Goal: Task Accomplishment & Management: Manage account settings

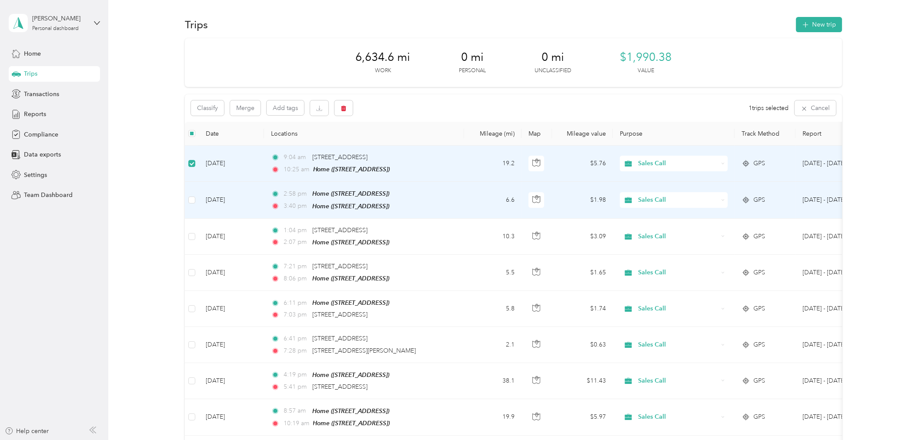
click at [187, 198] on td at bounding box center [192, 200] width 14 height 37
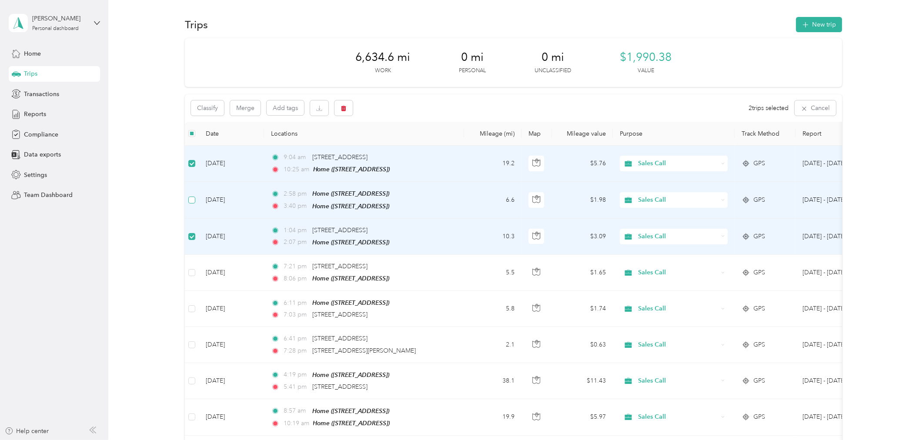
click at [193, 203] on label at bounding box center [191, 200] width 7 height 10
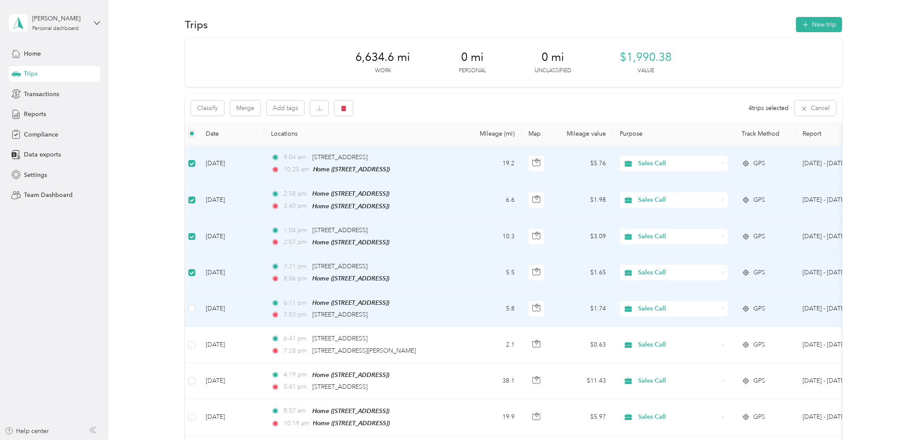
click at [186, 309] on td at bounding box center [192, 309] width 14 height 36
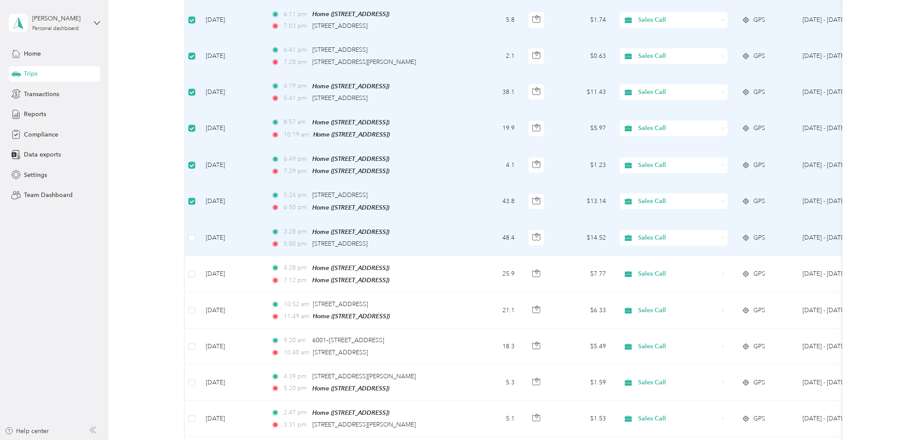
scroll to position [290, 0]
click at [192, 236] on label at bounding box center [191, 237] width 7 height 10
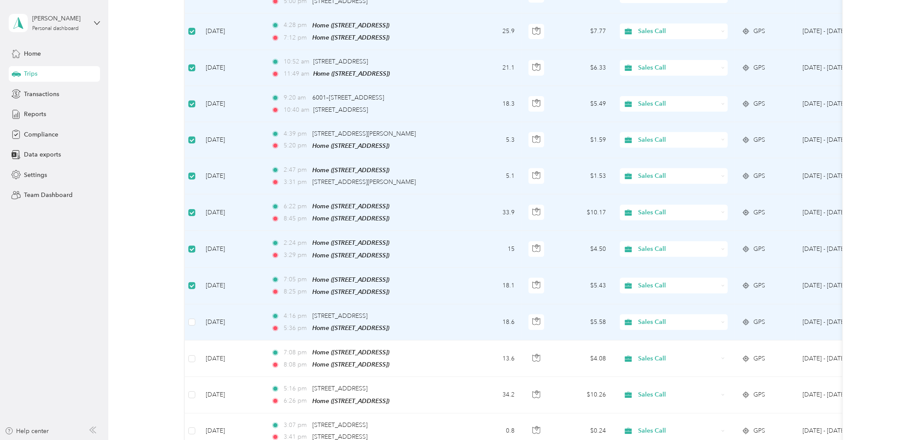
scroll to position [580, 0]
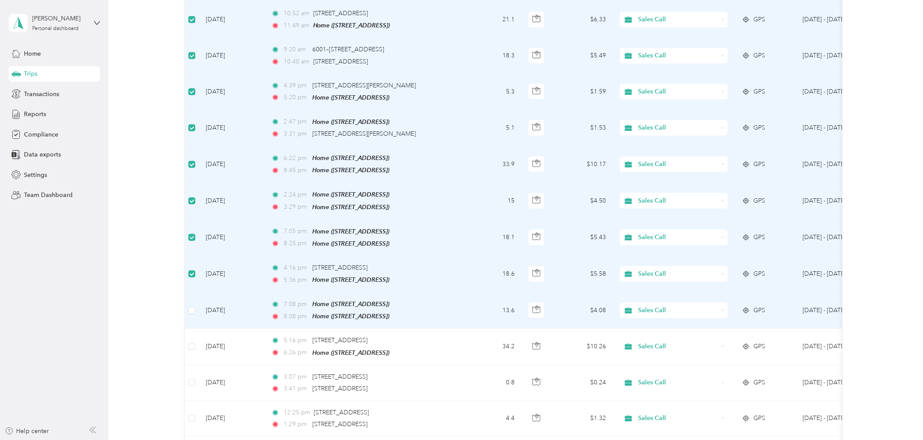
click at [187, 296] on td at bounding box center [192, 310] width 14 height 37
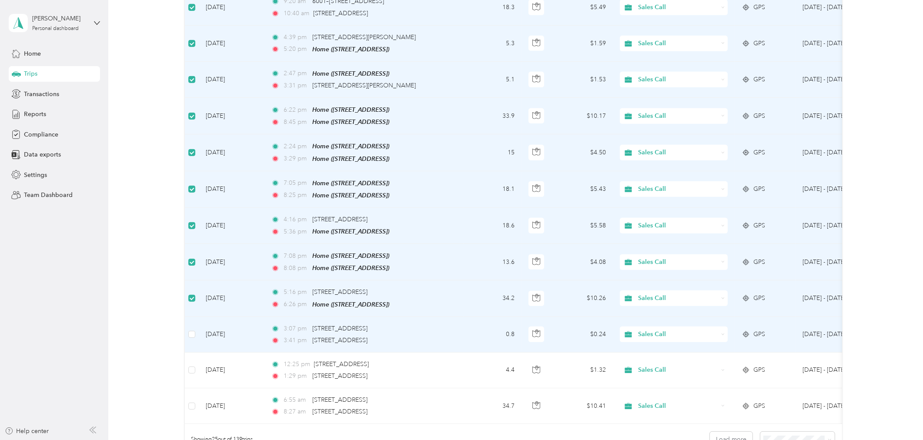
click at [185, 320] on td at bounding box center [192, 335] width 14 height 36
click at [190, 327] on td at bounding box center [192, 335] width 14 height 36
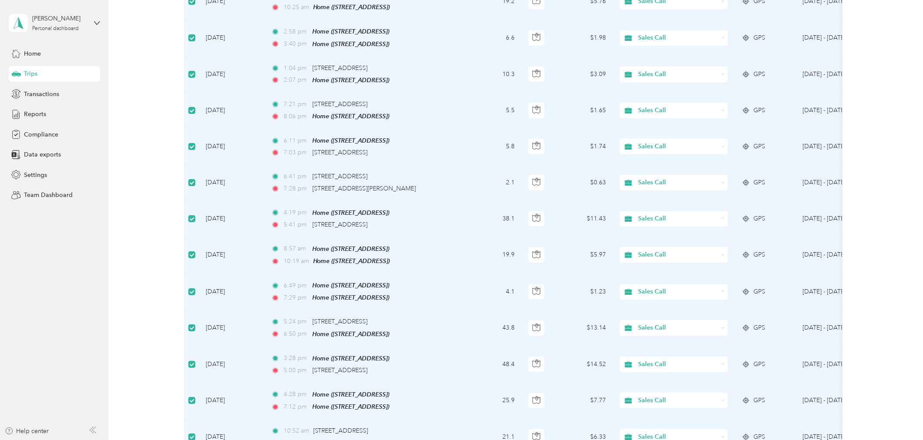
scroll to position [0, 0]
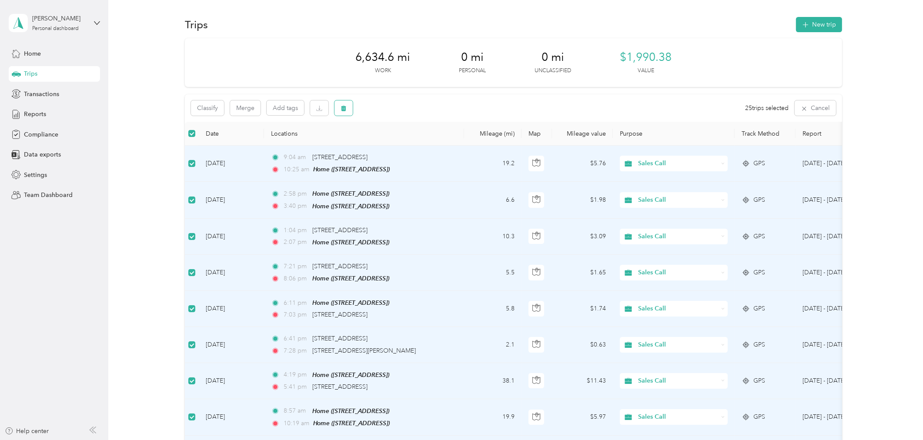
click at [343, 110] on icon "button" at bounding box center [343, 109] width 5 height 6
click at [410, 147] on button "Yes" at bounding box center [409, 144] width 17 height 14
click at [344, 110] on icon "button" at bounding box center [343, 109] width 5 height 6
click at [408, 144] on button "Yes" at bounding box center [409, 144] width 17 height 14
click at [105, 337] on aside "[PERSON_NAME] Personal dashboard Home Trips Transactions Reports Compliance Dat…" at bounding box center [54, 220] width 108 height 440
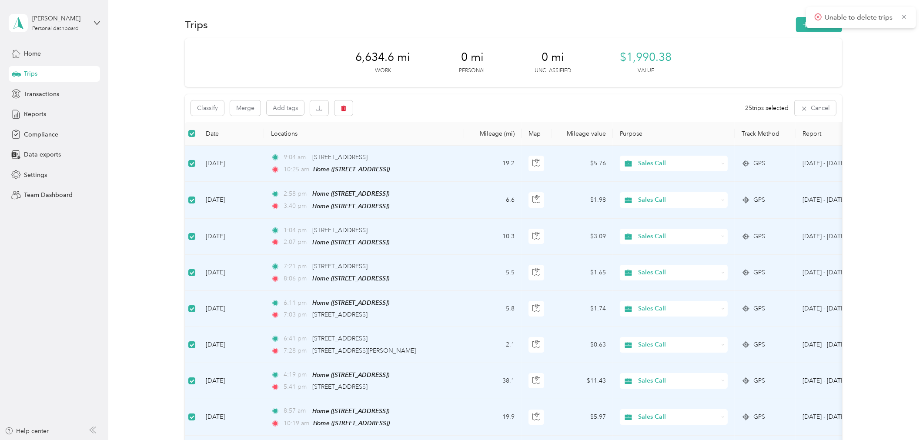
drag, startPoint x: 137, startPoint y: 323, endPoint x: 137, endPoint y: 318, distance: 4.8
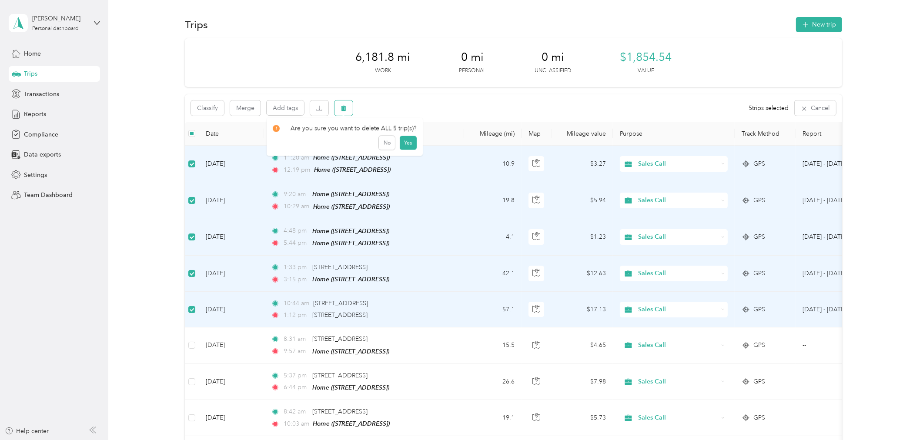
click at [340, 112] on button "button" at bounding box center [343, 107] width 18 height 15
click at [406, 146] on button "Yes" at bounding box center [408, 144] width 17 height 14
